Goal: Information Seeking & Learning: Learn about a topic

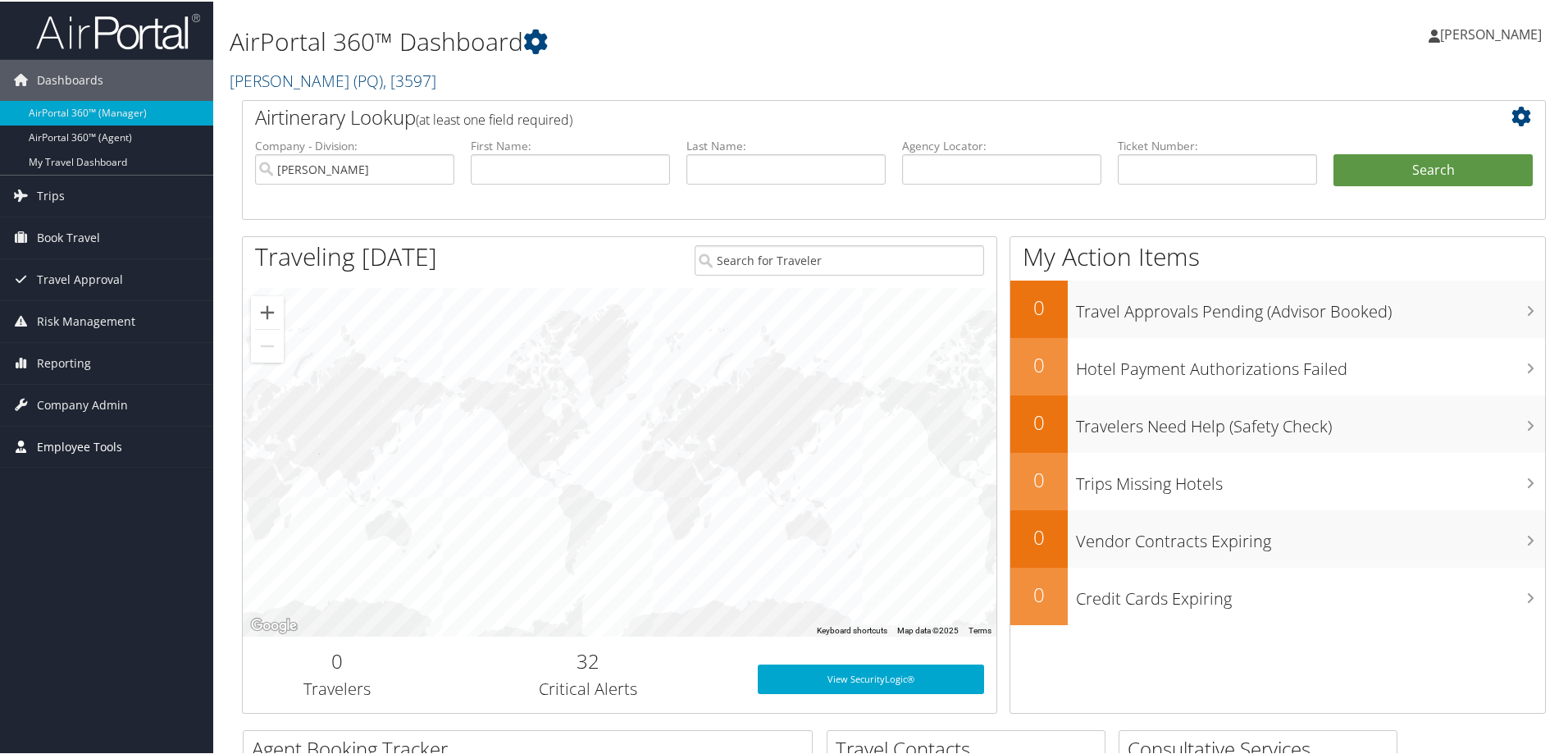
click at [81, 445] on span "Employee Tools" at bounding box center [80, 445] width 86 height 41
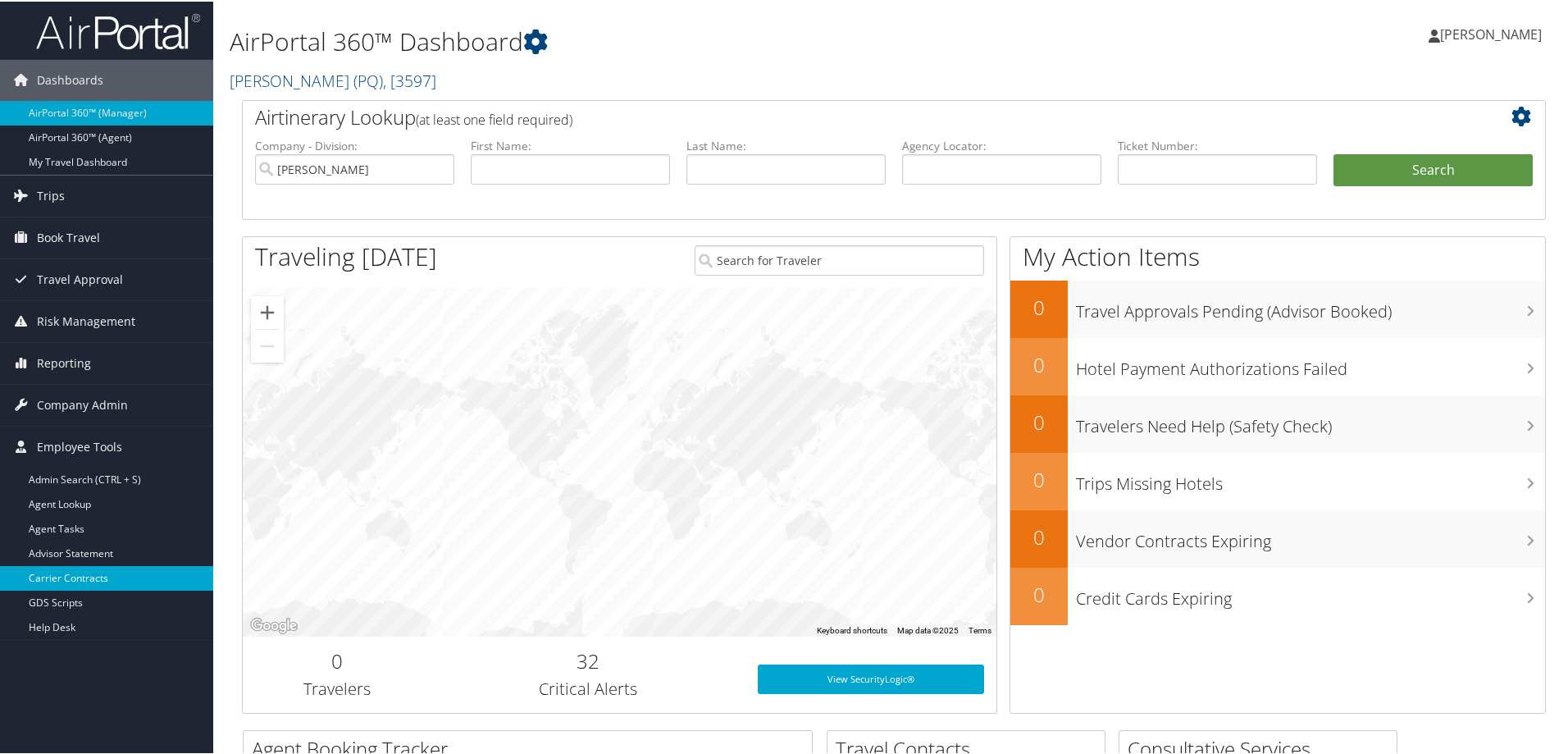
click at [63, 578] on link "Carrier Contracts" at bounding box center [106, 576] width 213 height 25
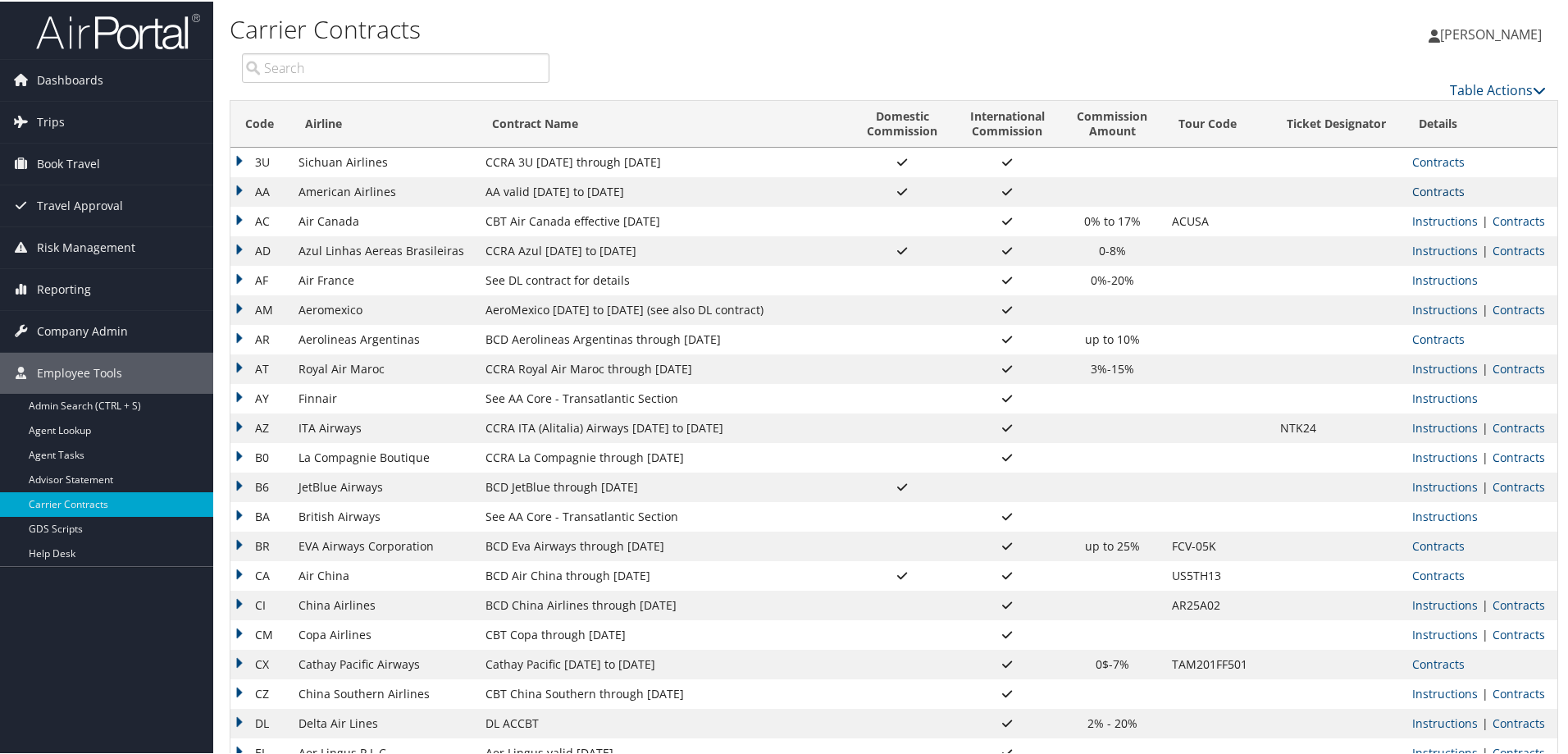
click at [1448, 192] on link "Contracts" at bounding box center [1439, 189] width 53 height 15
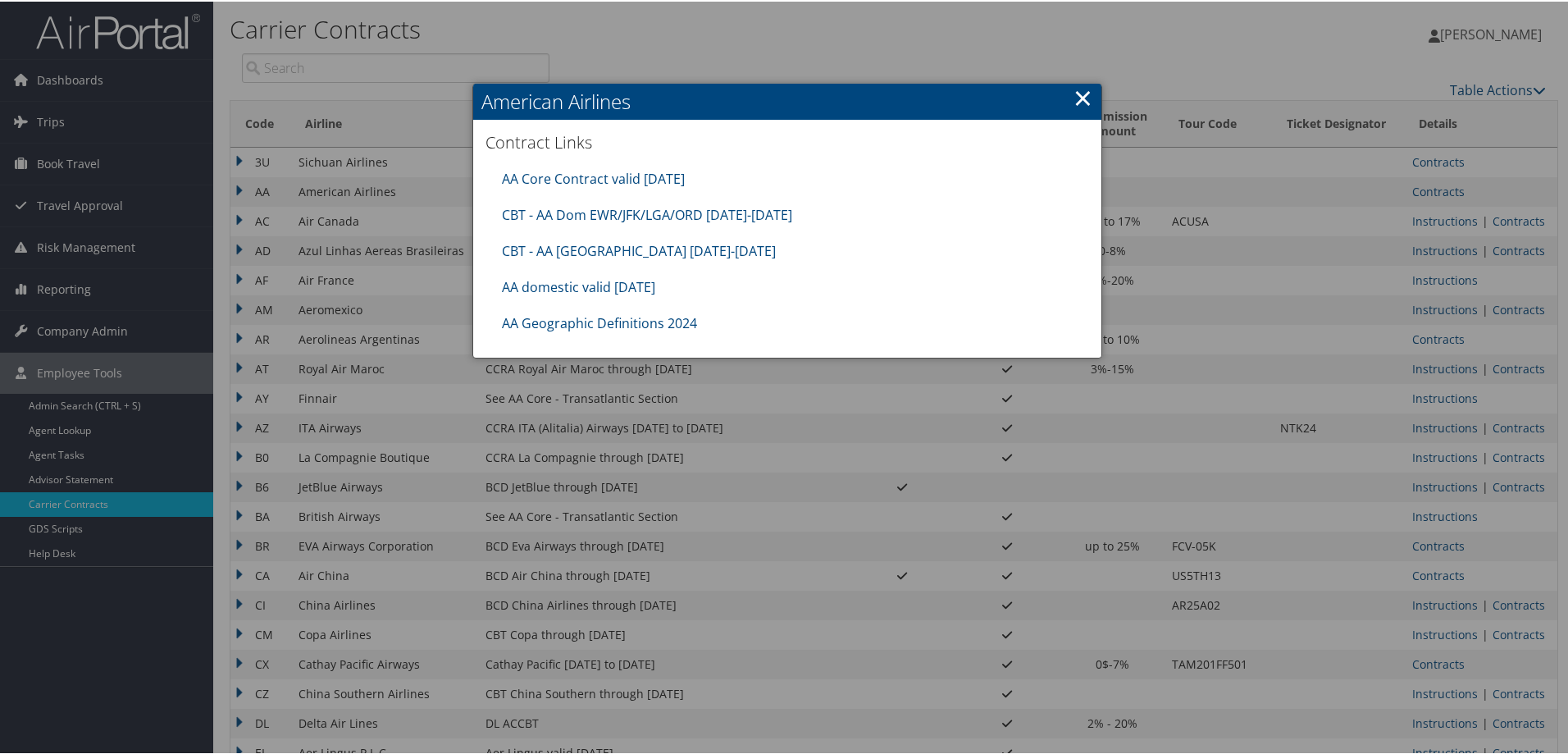
click at [1080, 97] on link "×" at bounding box center [1083, 96] width 19 height 33
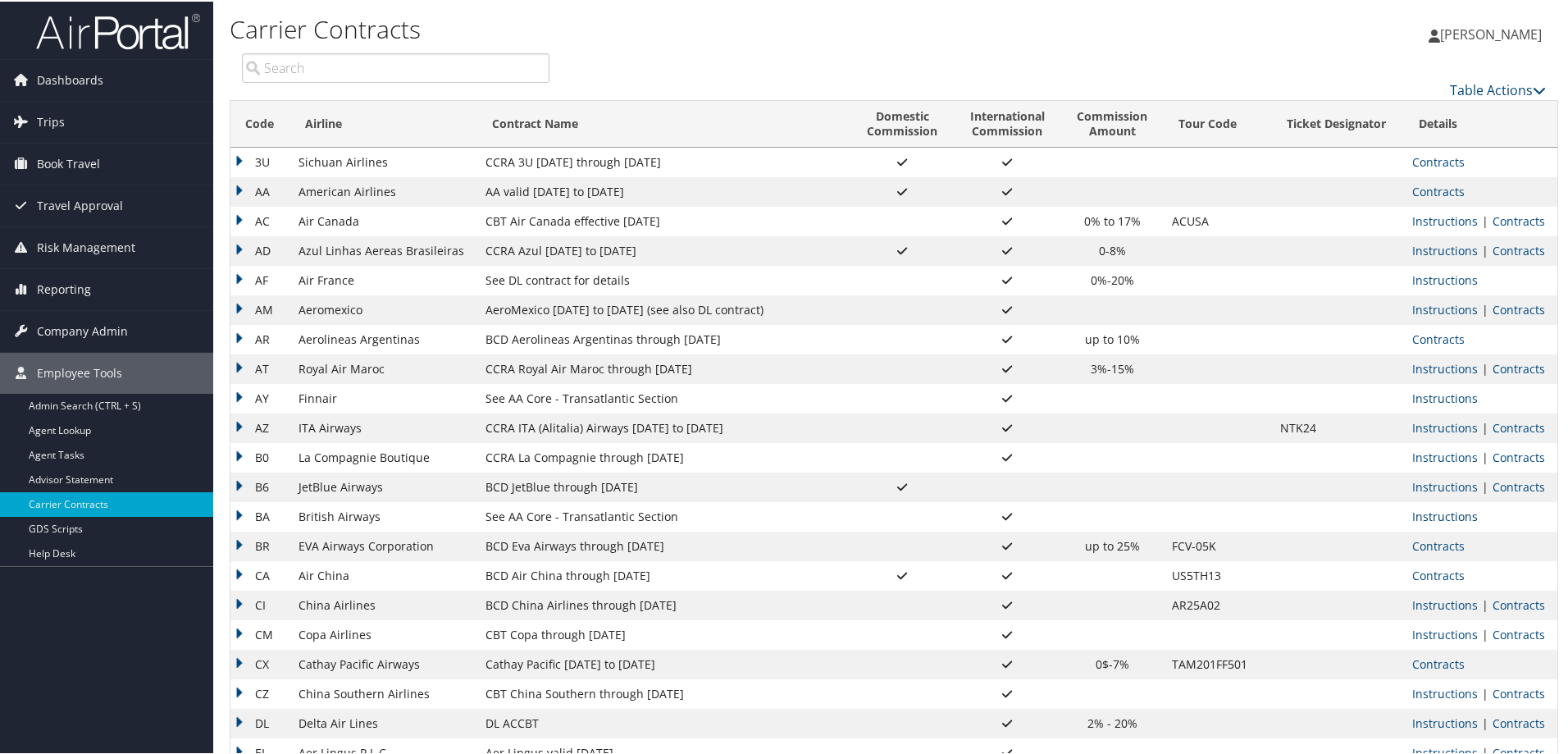
click at [1431, 517] on link "Instructions" at bounding box center [1445, 515] width 66 height 15
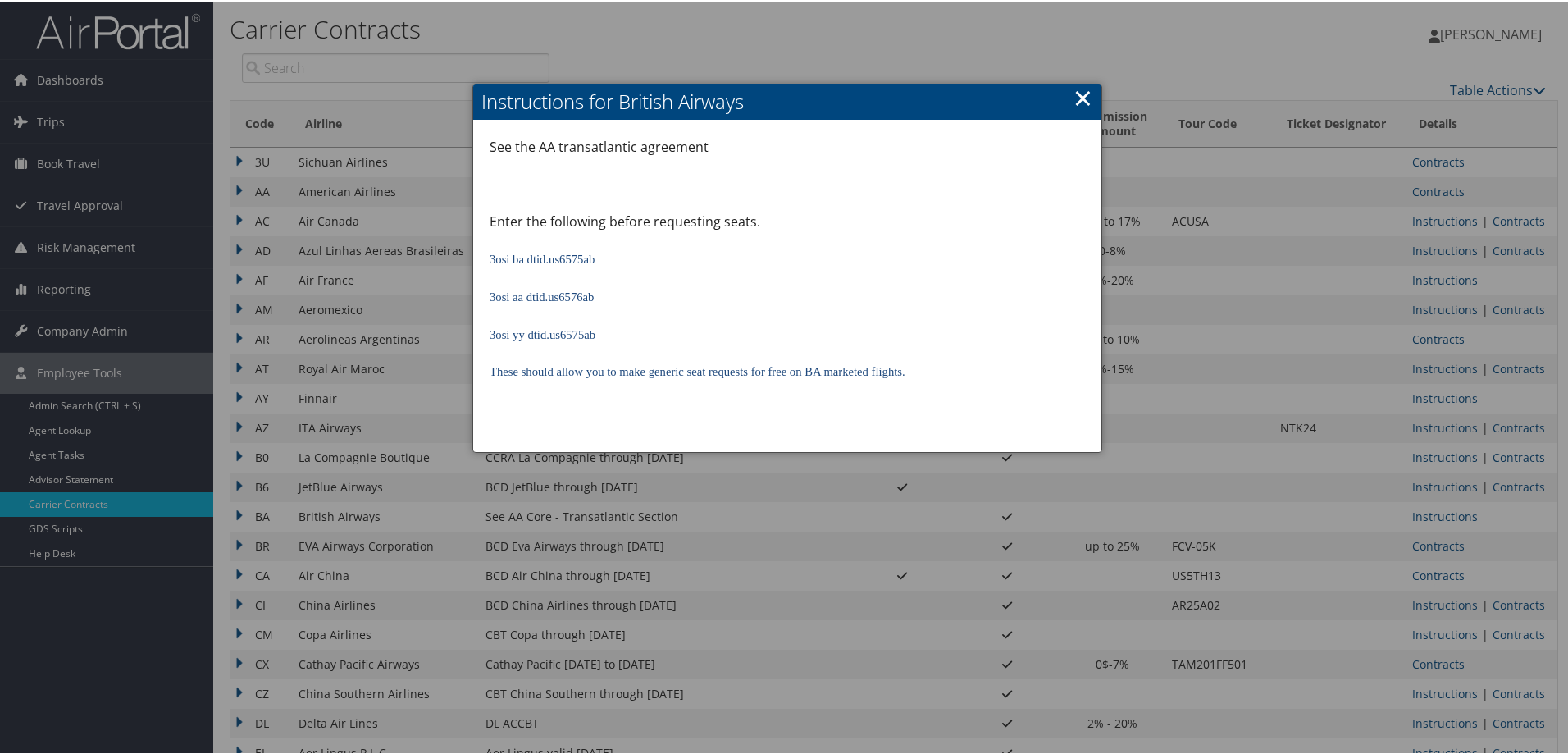
click at [1075, 97] on link "×" at bounding box center [1083, 96] width 19 height 33
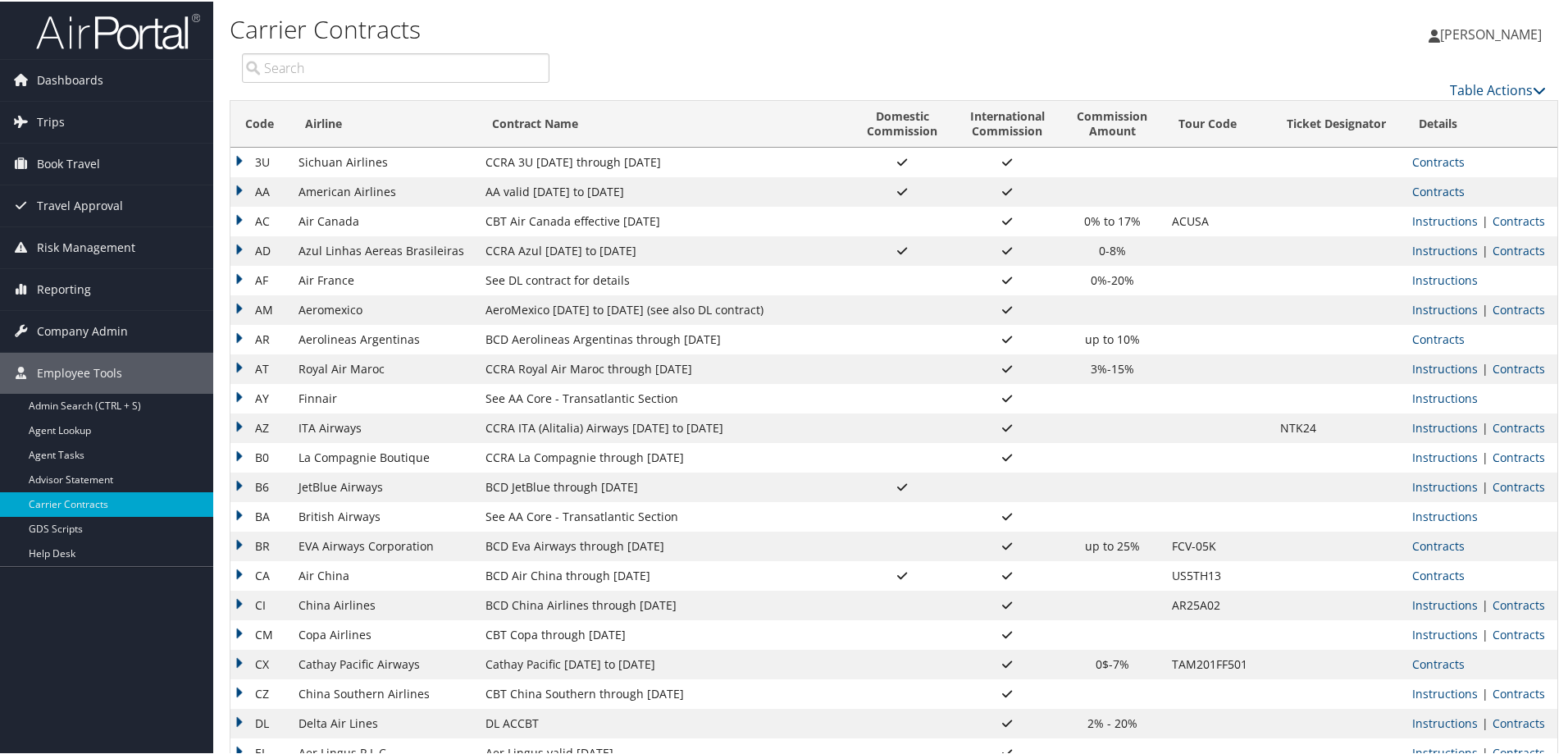
click at [245, 188] on td "AA" at bounding box center [260, 190] width 60 height 29
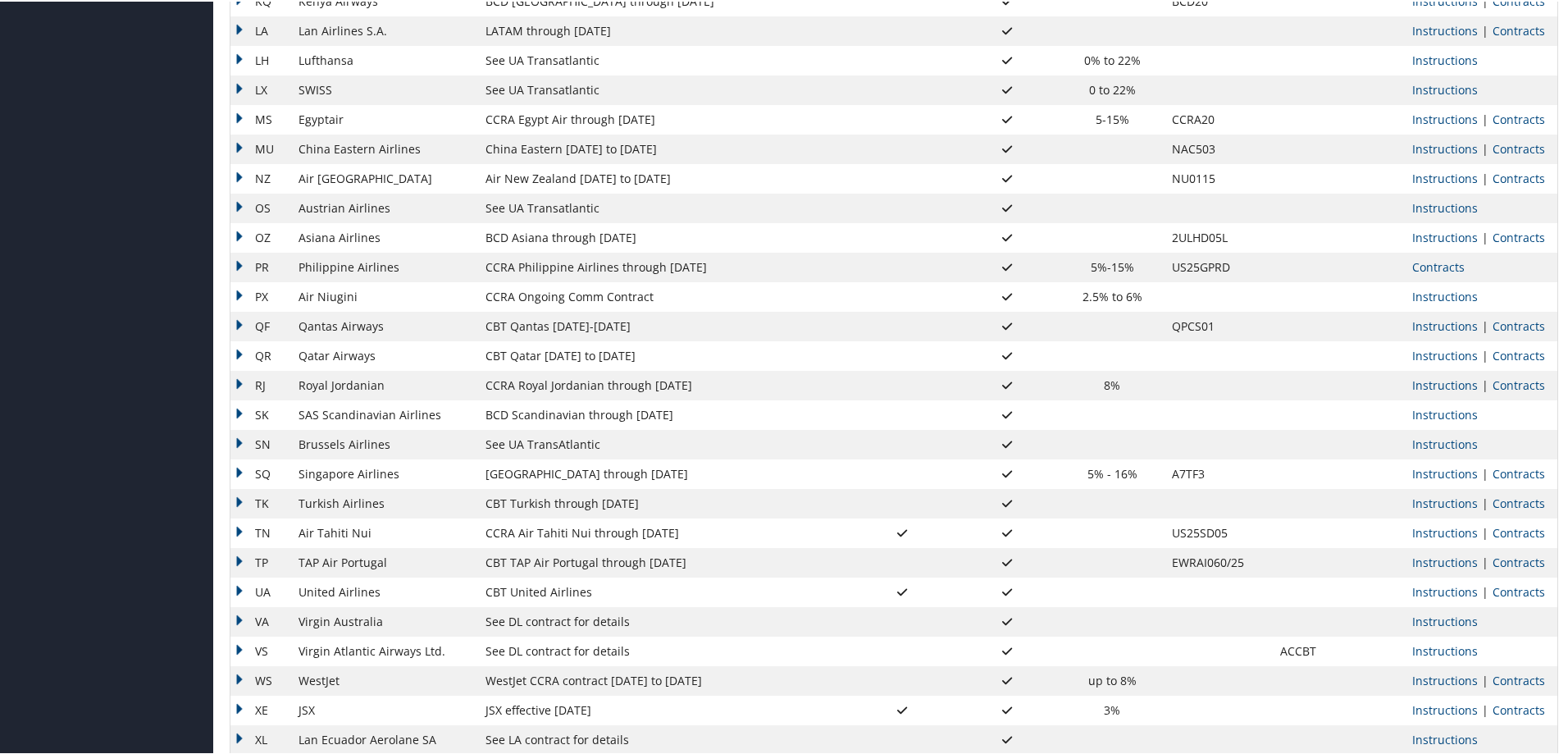
scroll to position [1233, 0]
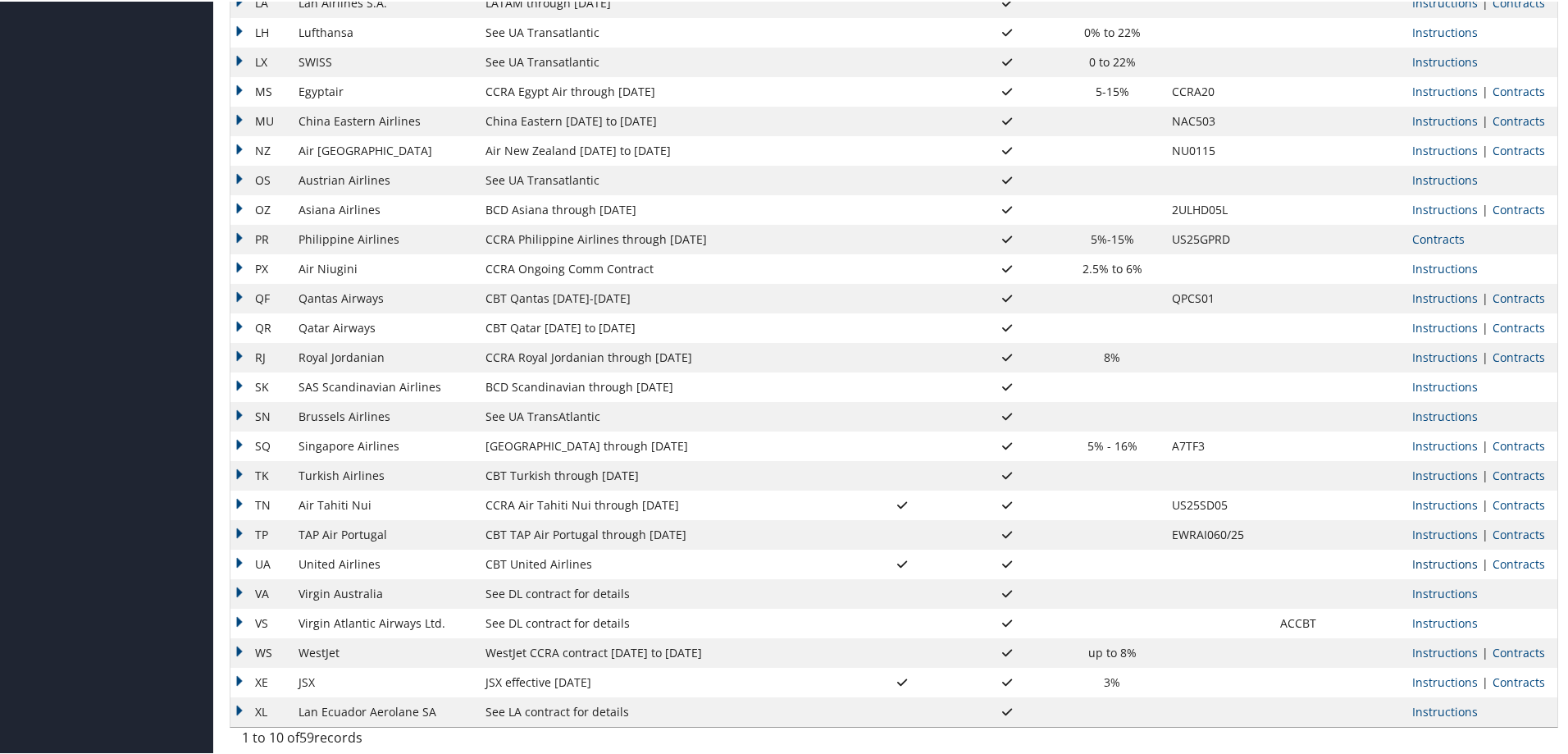
click at [1446, 561] on link "Instructions" at bounding box center [1445, 562] width 66 height 15
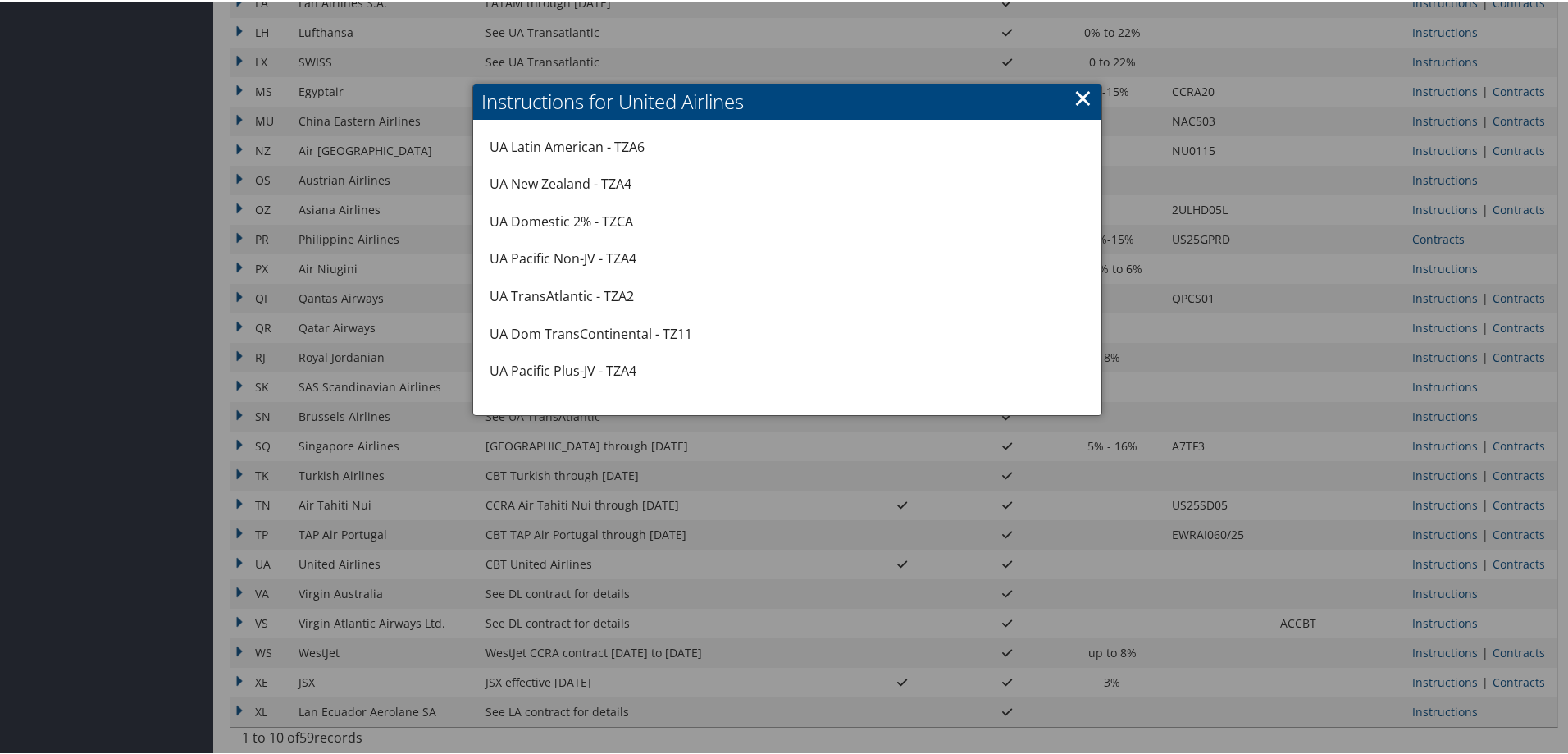
click at [505, 291] on p "UA TransAtlantic - TZA2" at bounding box center [787, 295] width 595 height 21
click at [631, 287] on p "UA TransAtlantic - TZA2" at bounding box center [787, 295] width 595 height 21
click at [1075, 96] on link "×" at bounding box center [1083, 96] width 19 height 33
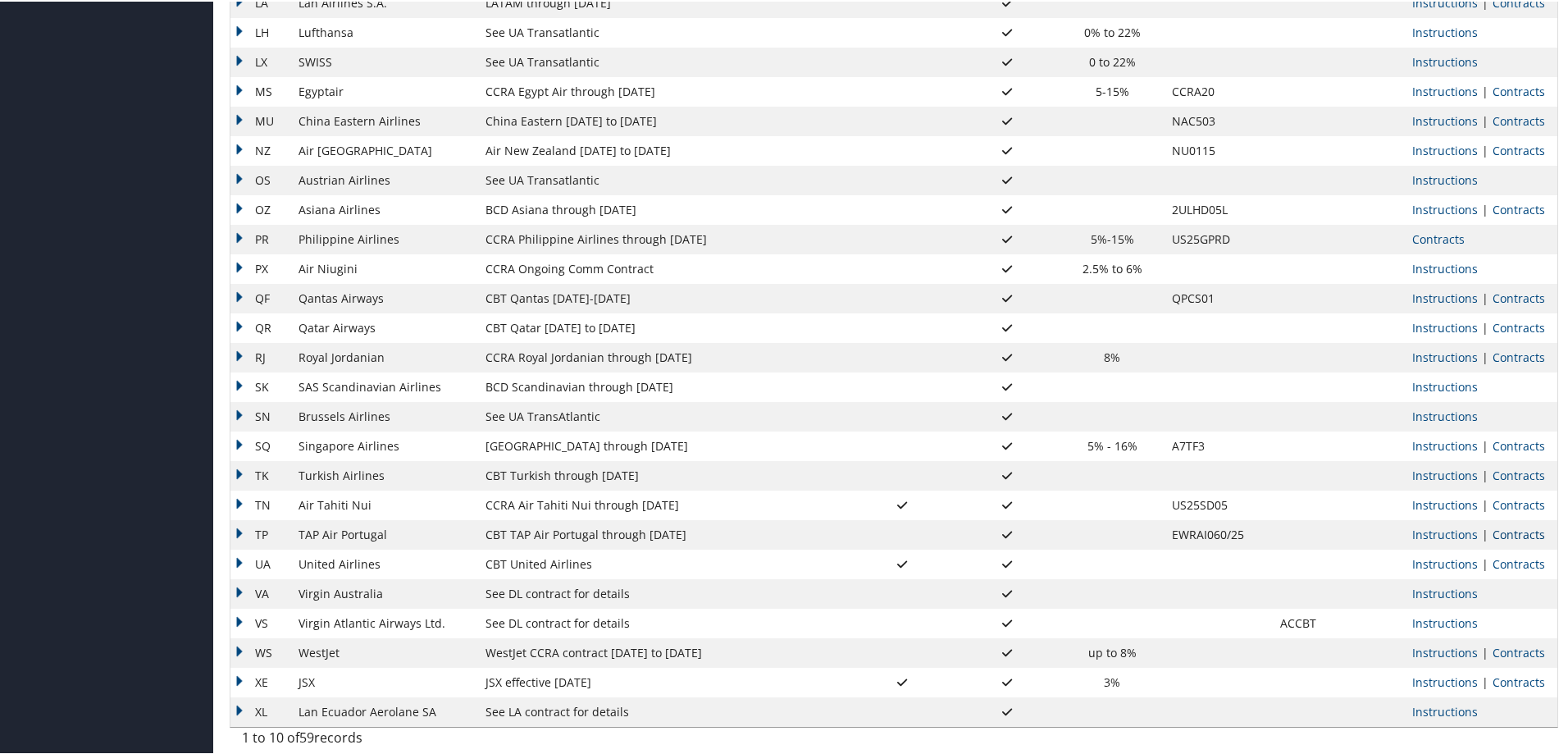
click at [1498, 535] on link "Contracts" at bounding box center [1519, 533] width 53 height 15
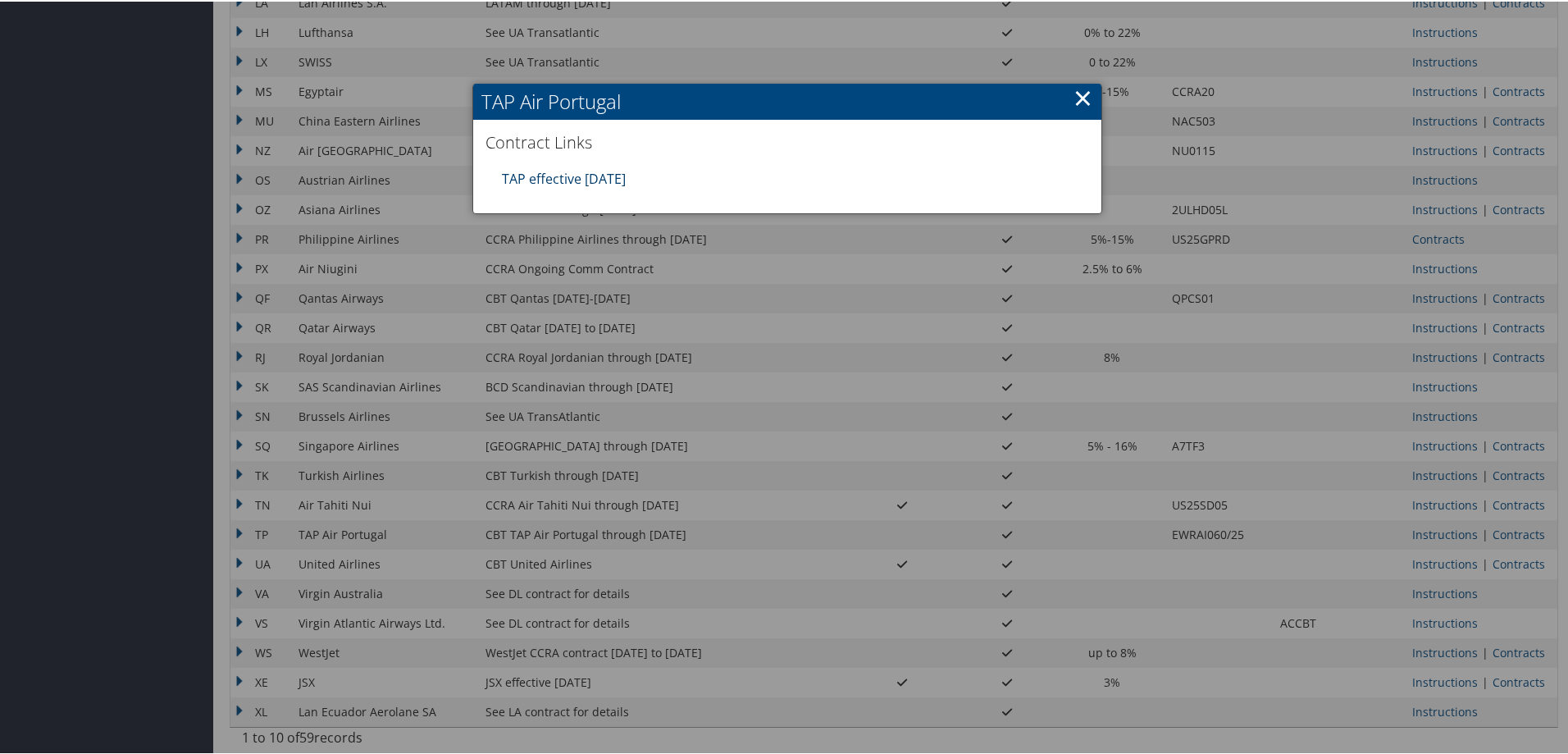
click at [539, 178] on link "TAP effective 1jan25" at bounding box center [564, 178] width 124 height 18
click at [1074, 97] on link "×" at bounding box center [1083, 96] width 19 height 33
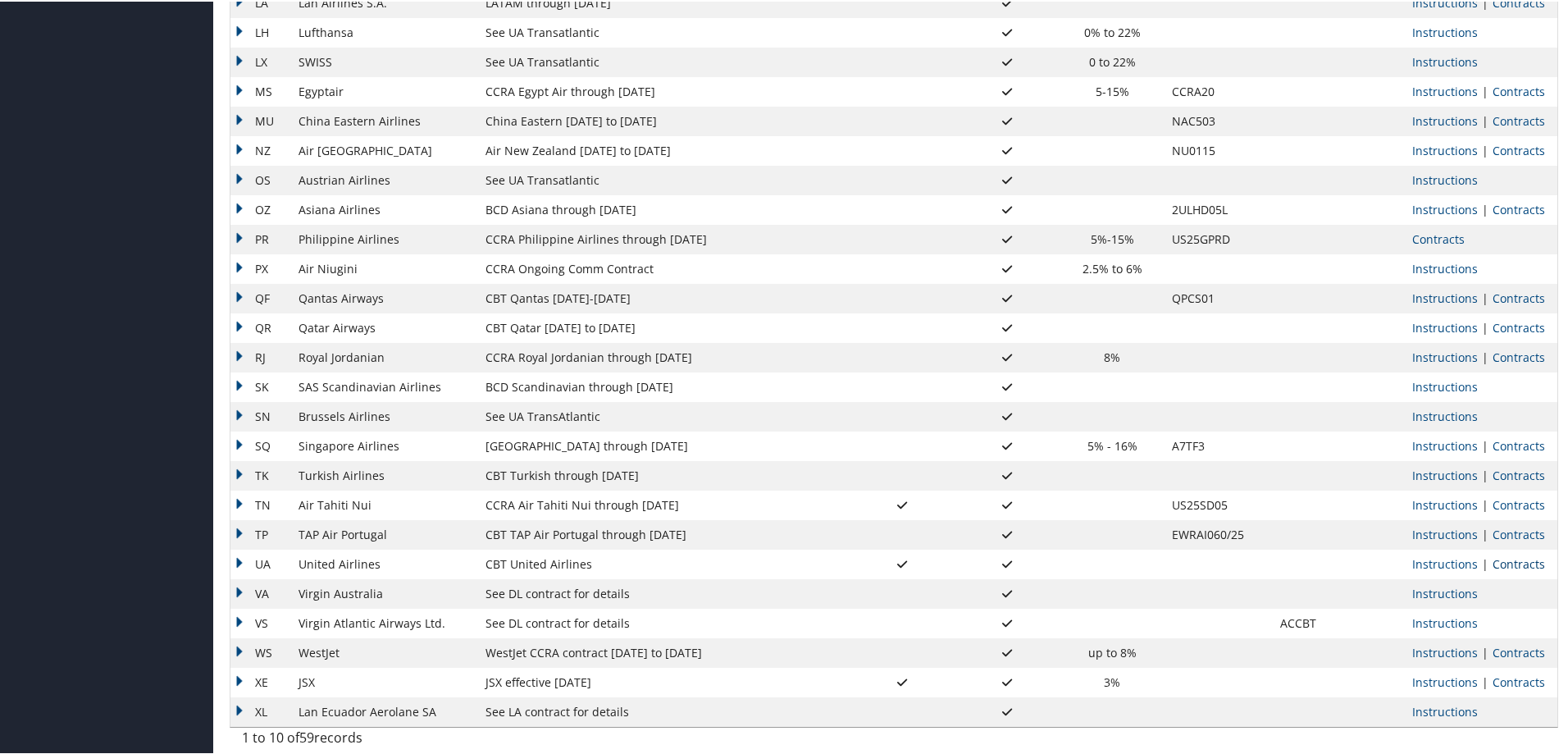
click at [1519, 563] on link "Contracts" at bounding box center [1519, 562] width 53 height 15
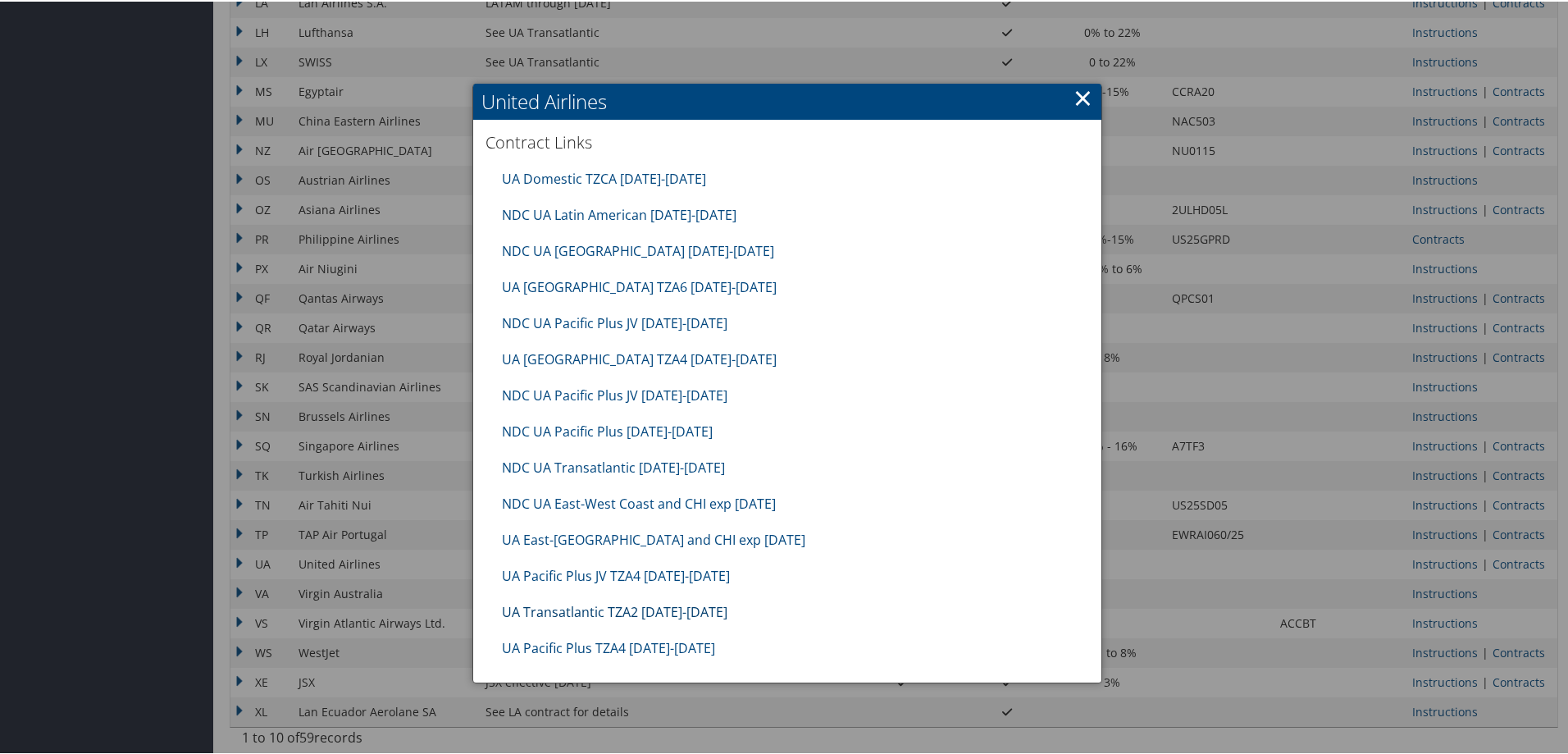
click at [553, 615] on link "UA Transatlantic TZA2 10.01.25-1.31.26" at bounding box center [615, 611] width 226 height 18
click at [1075, 99] on link "×" at bounding box center [1083, 96] width 19 height 33
